Goal: Check status: Check status

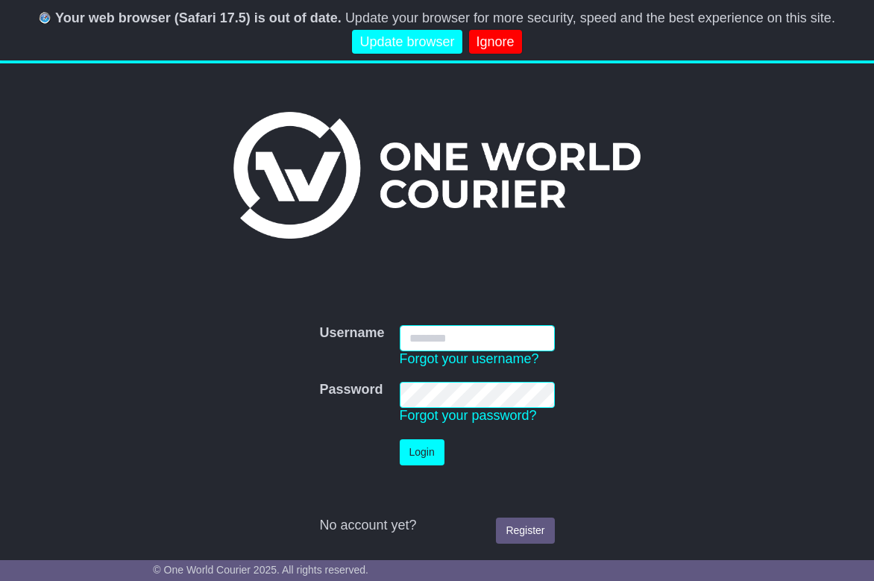
type input "**********"
click at [428, 460] on button "Login" at bounding box center [422, 452] width 45 height 26
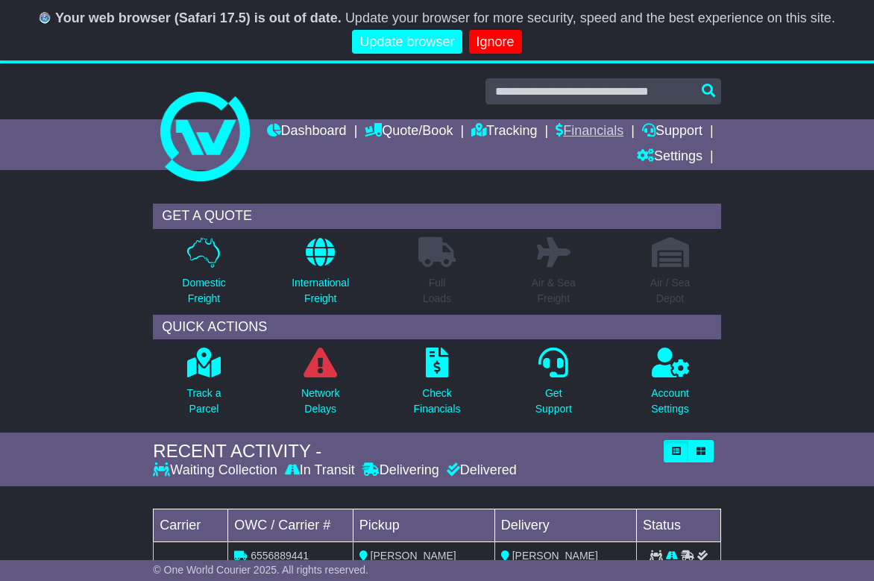
click at [624, 129] on link "Financials" at bounding box center [590, 131] width 68 height 25
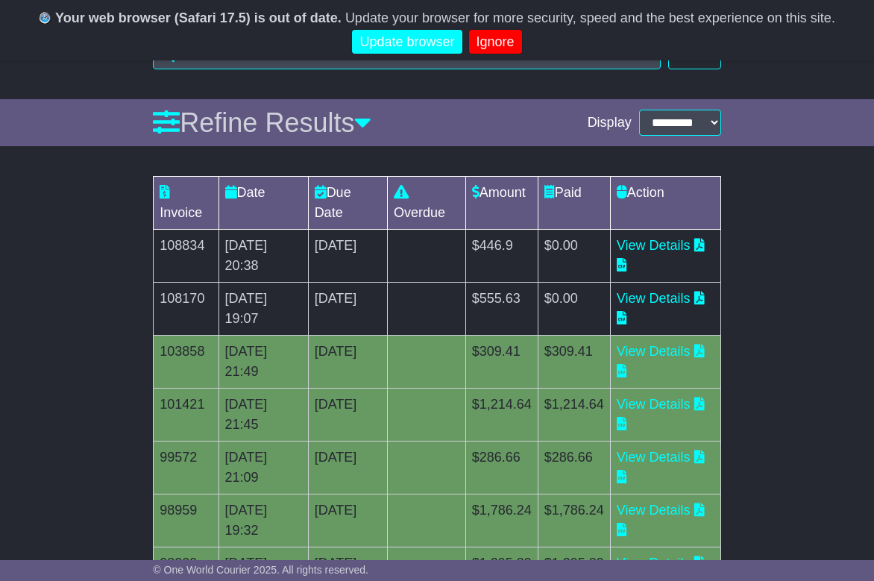
scroll to position [276, 0]
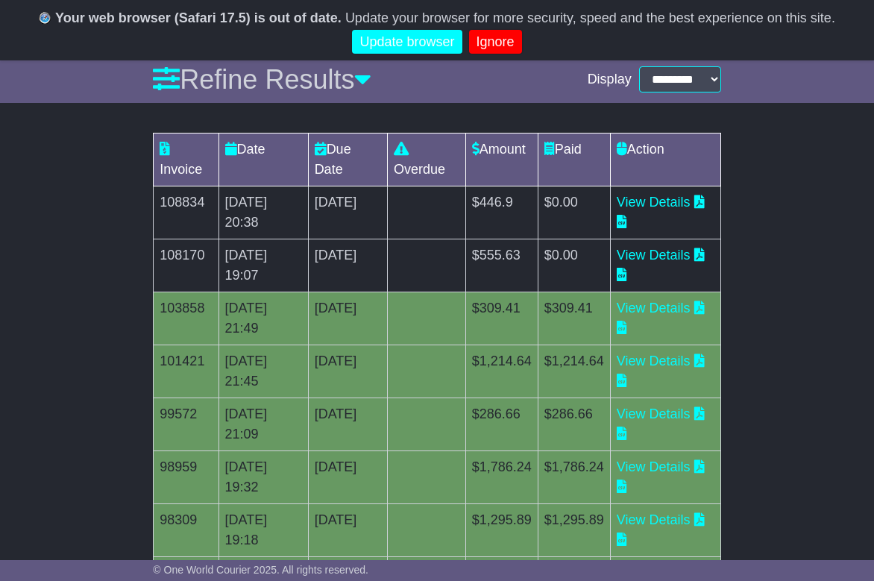
click at [676, 282] on td "View Details" at bounding box center [665, 265] width 110 height 53
click at [668, 263] on link "View Details" at bounding box center [654, 255] width 74 height 15
click at [675, 210] on td "View Details" at bounding box center [665, 212] width 110 height 53
click at [673, 198] on link "View Details" at bounding box center [654, 202] width 74 height 15
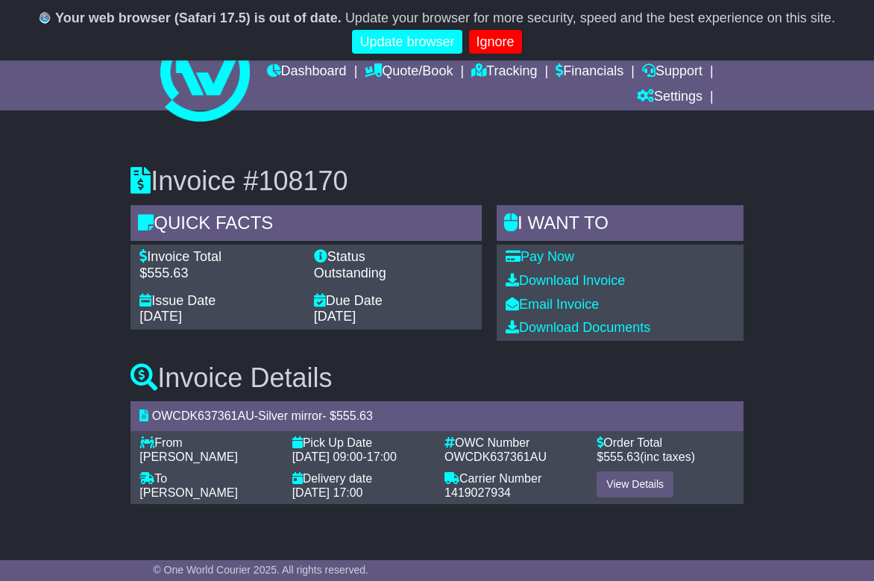
scroll to position [60, 0]
click at [630, 493] on link "View Details" at bounding box center [635, 484] width 77 height 26
click at [637, 498] on link "View Details" at bounding box center [635, 484] width 77 height 26
